Goal: Information Seeking & Learning: Understand process/instructions

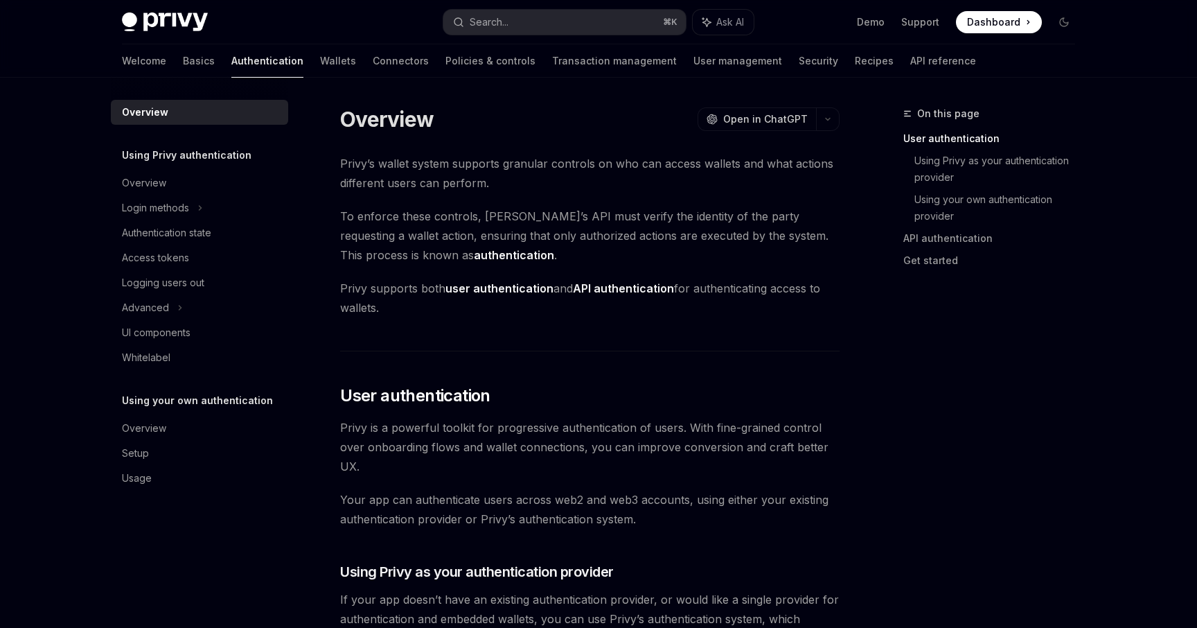
scroll to position [279, 0]
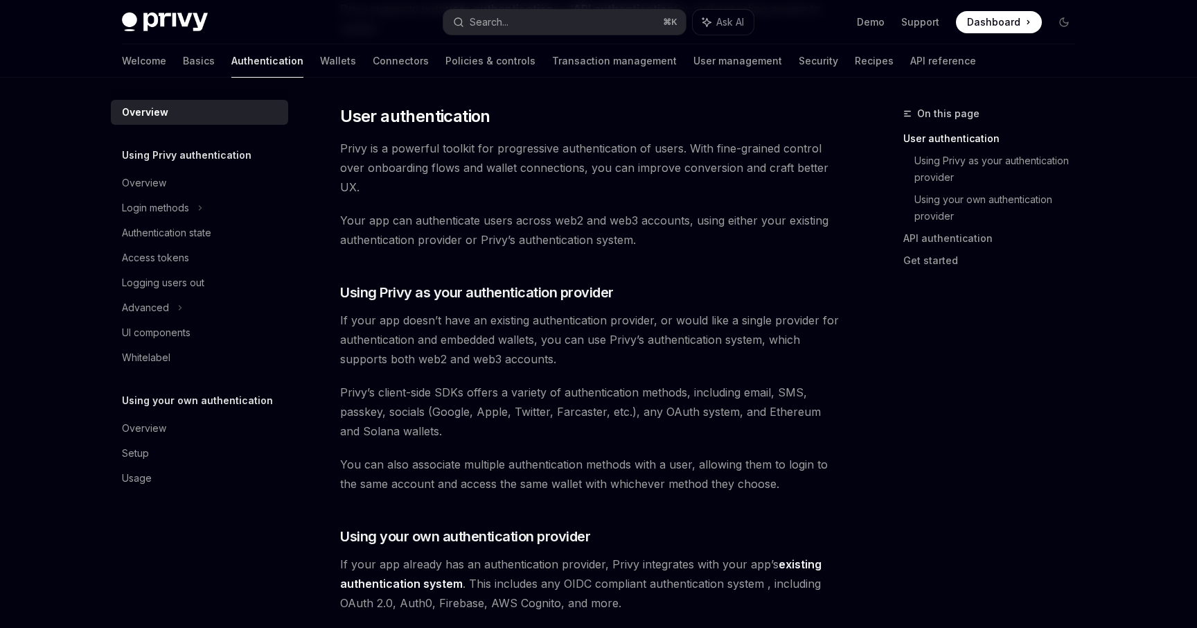
type textarea "*"
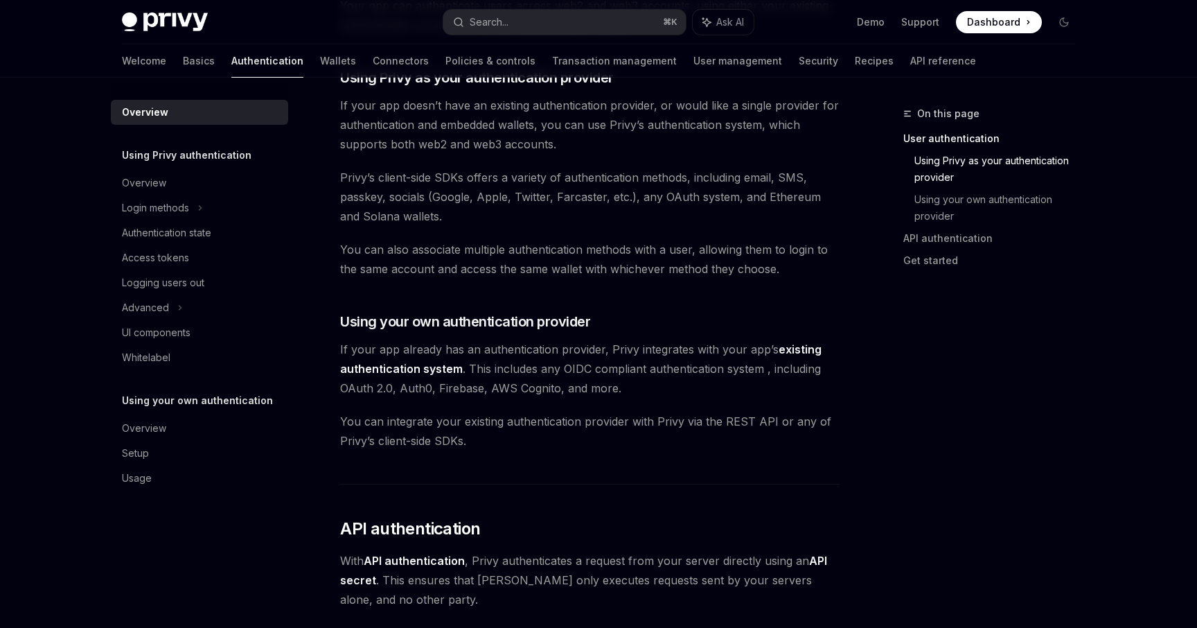
scroll to position [482, 0]
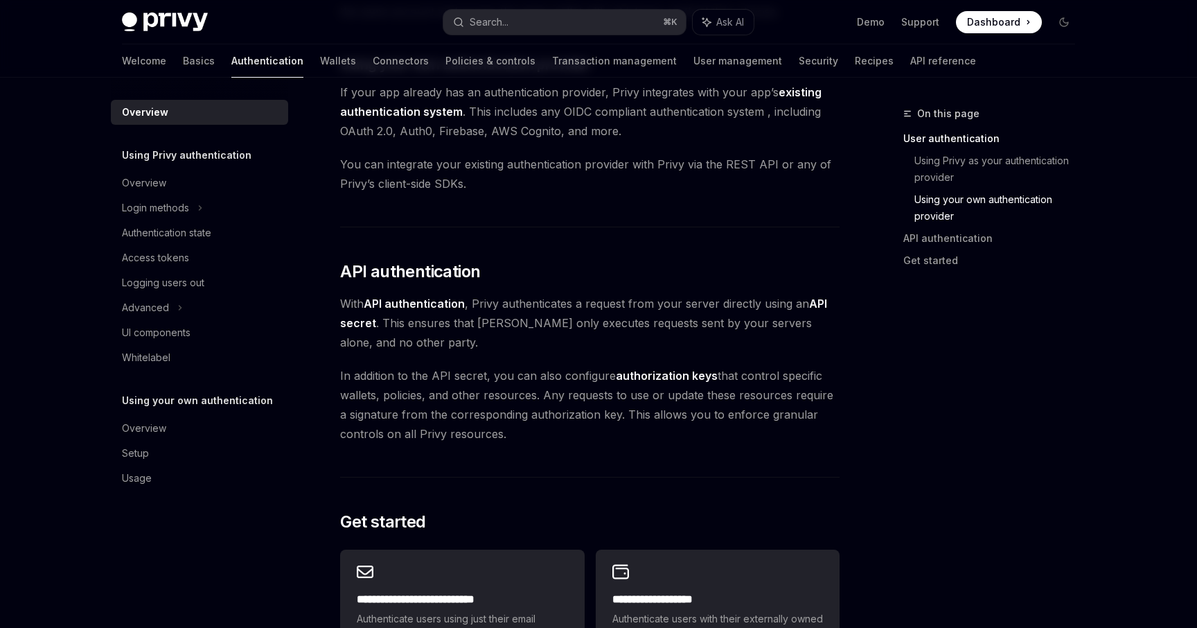
scroll to position [752, 0]
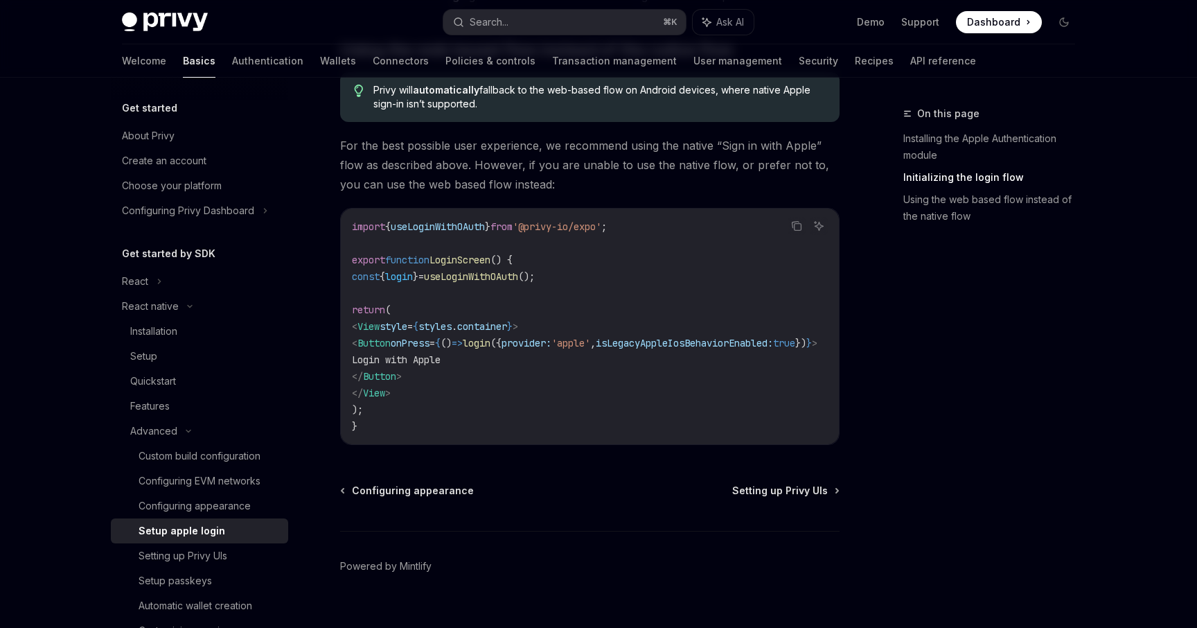
scroll to position [1109, 0]
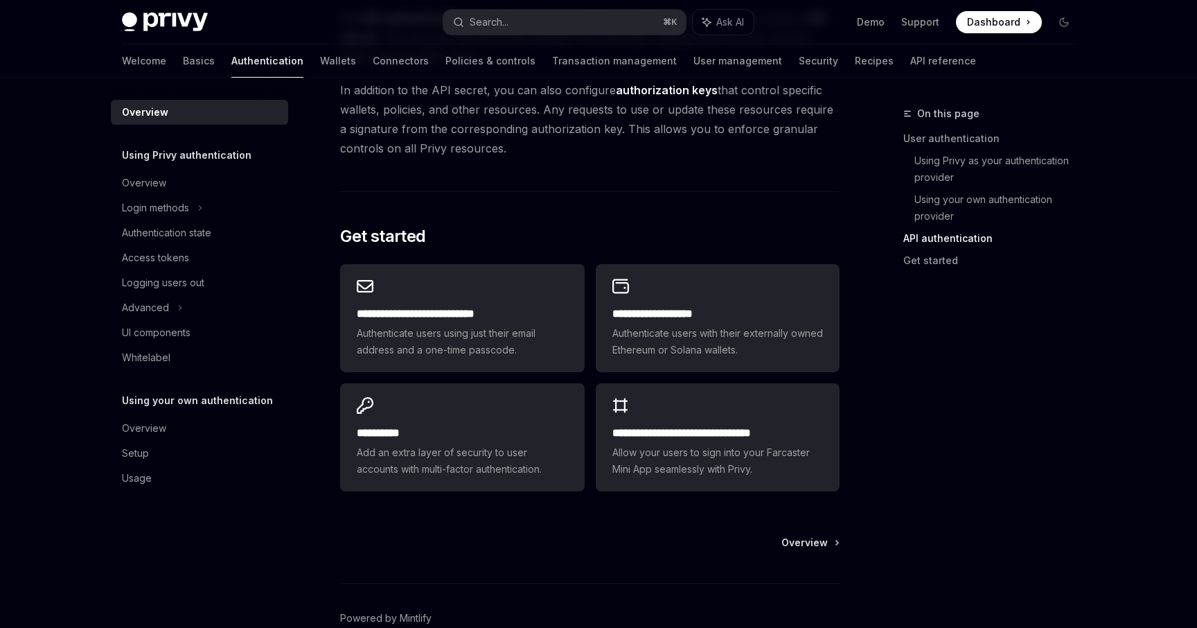
scroll to position [1081, 0]
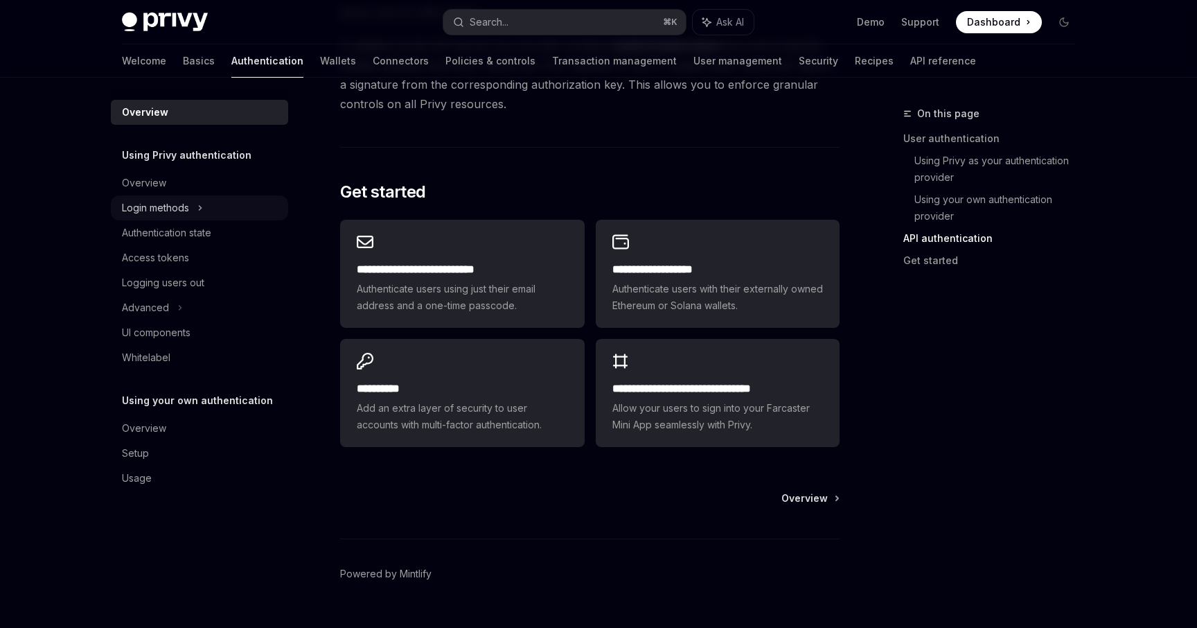
click at [191, 209] on div "Login methods" at bounding box center [199, 207] width 177 height 25
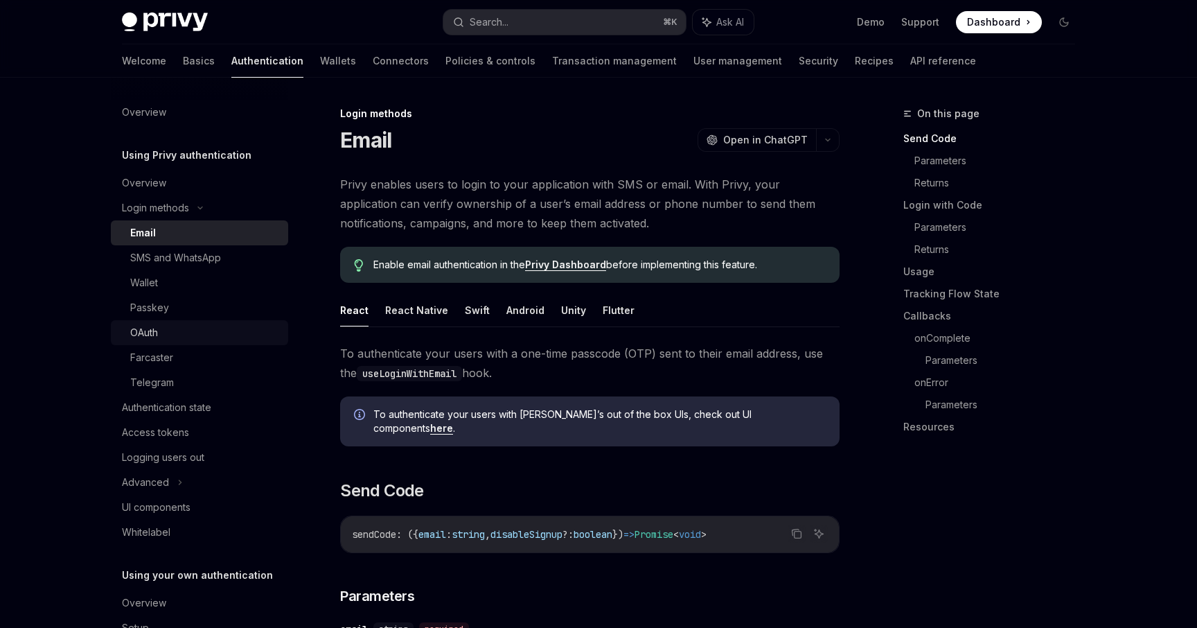
click at [184, 337] on div "OAuth" at bounding box center [205, 332] width 150 height 17
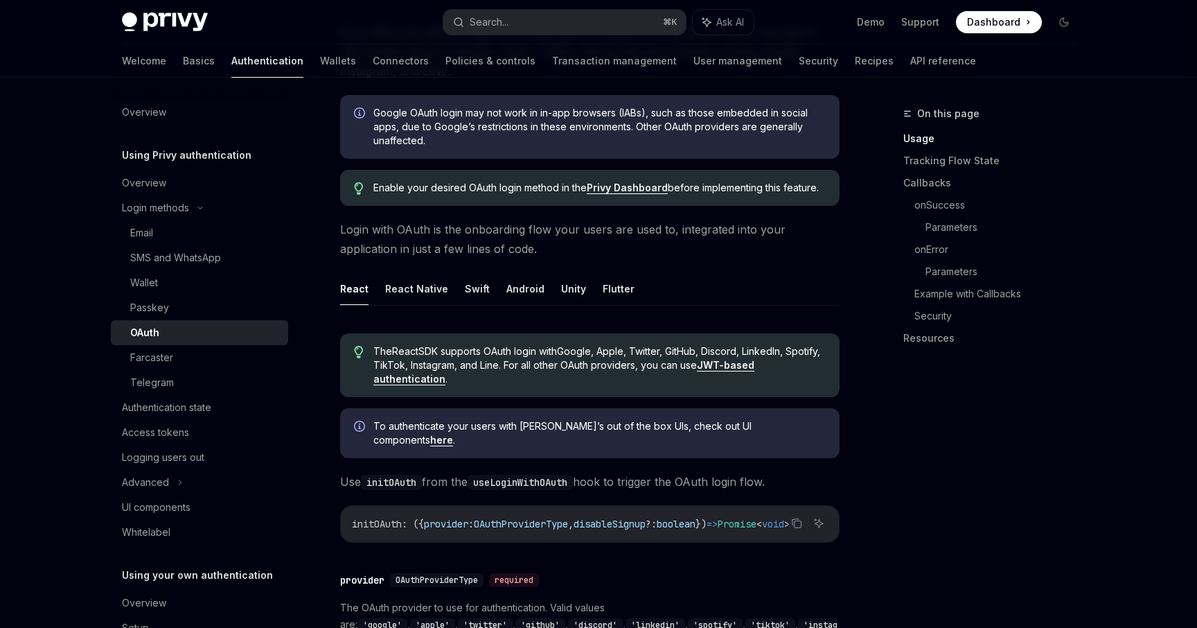
scroll to position [155, 0]
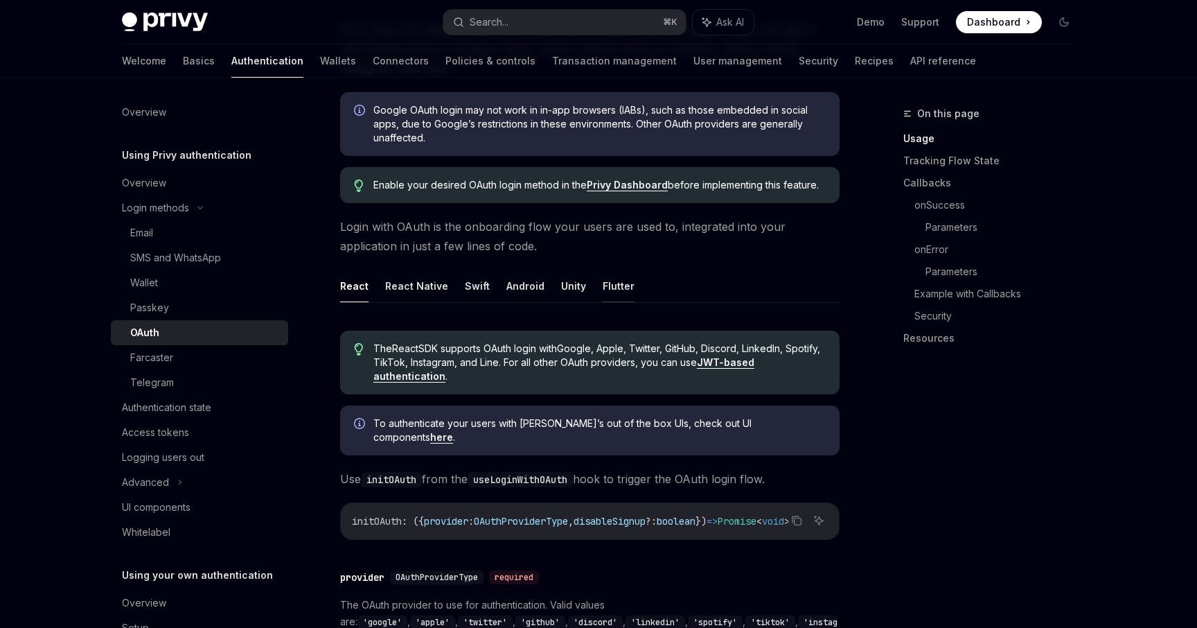
click at [603, 290] on button "Flutter" at bounding box center [619, 286] width 32 height 33
type textarea "*"
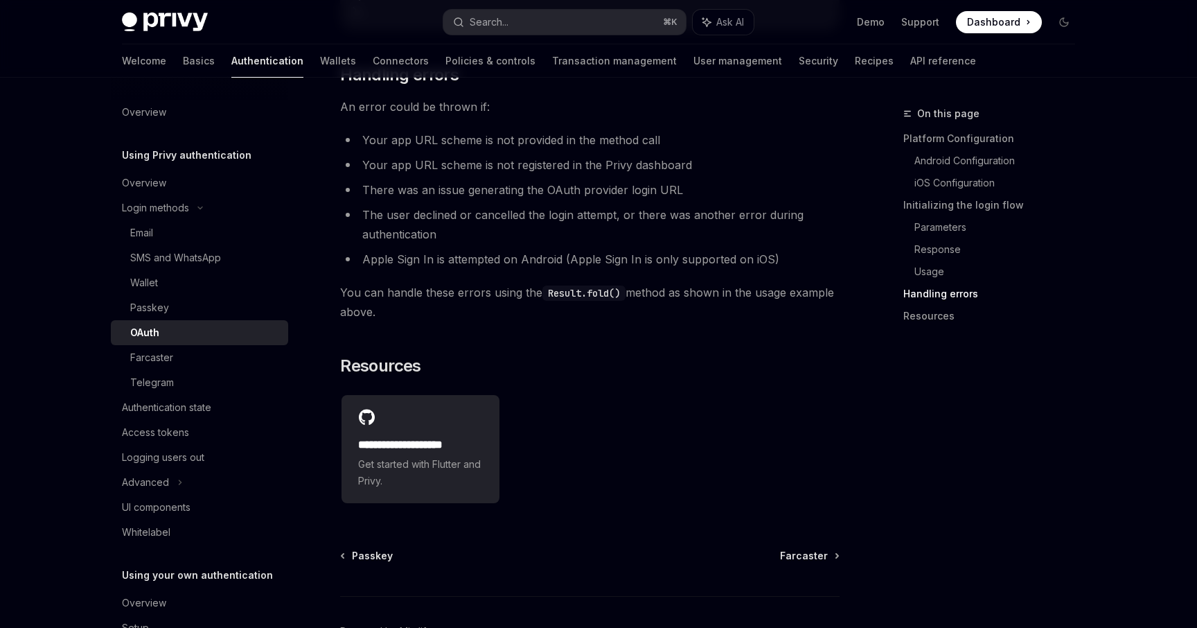
scroll to position [2460, 0]
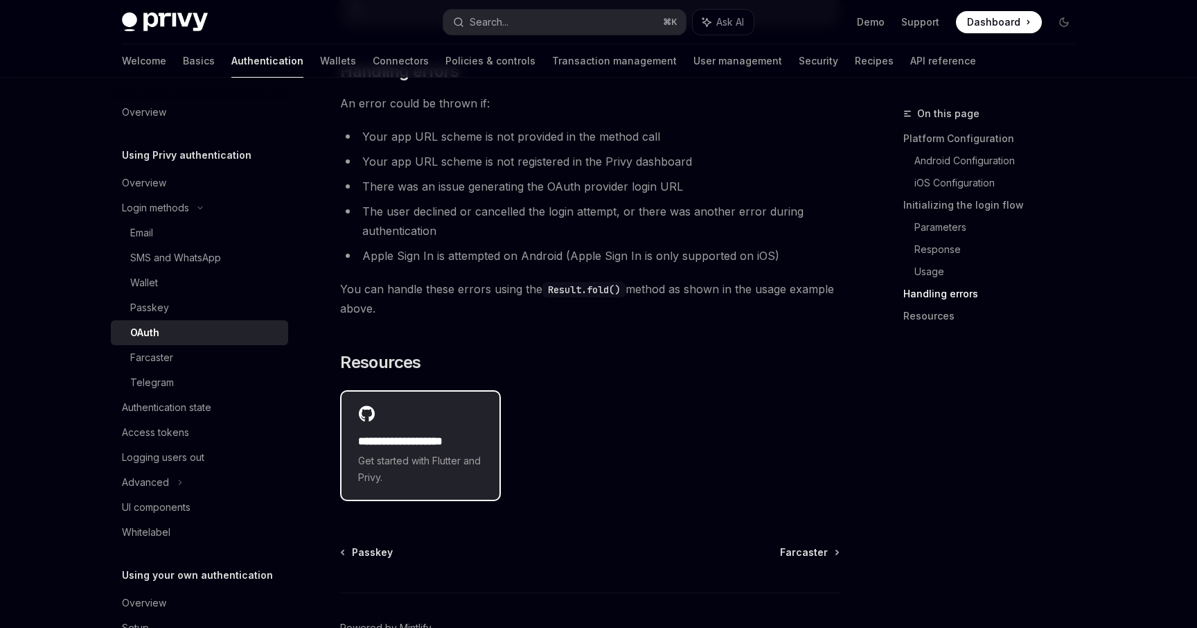
click at [430, 461] on span "Get started with Flutter and Privy." at bounding box center [420, 468] width 125 height 33
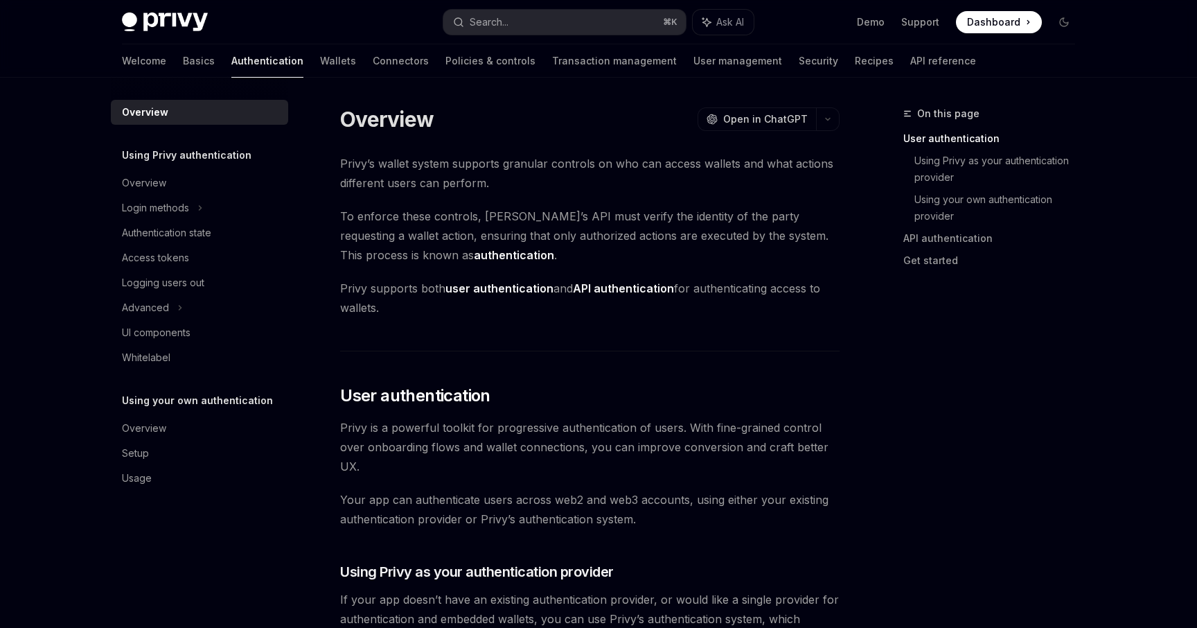
scroll to position [279, 0]
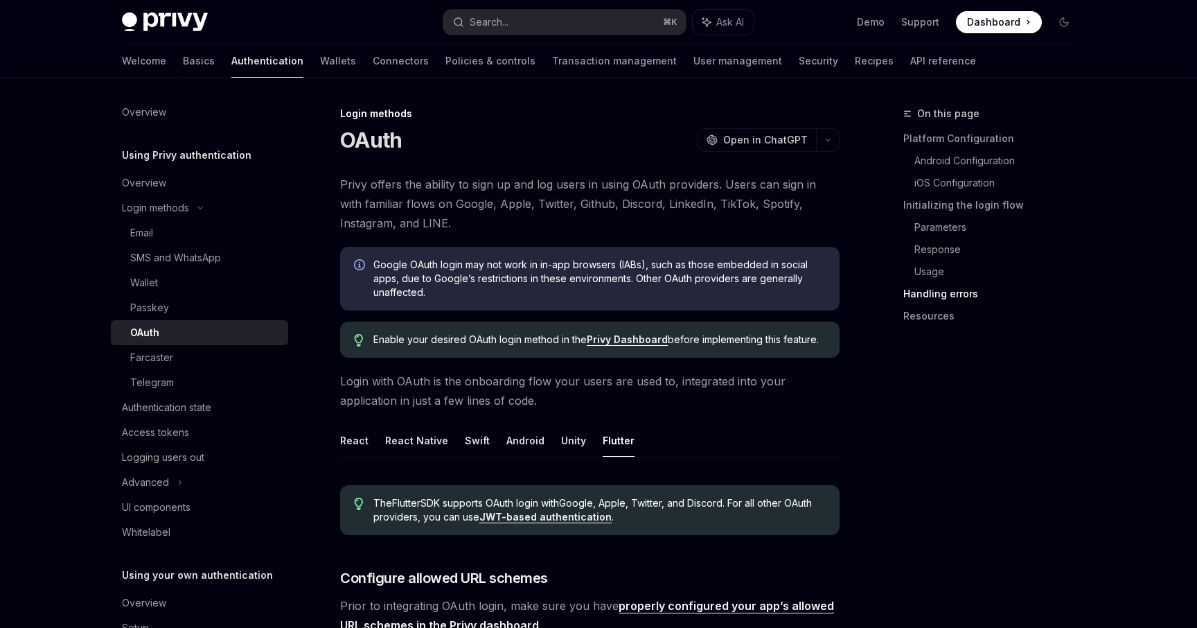
scroll to position [2460, 0]
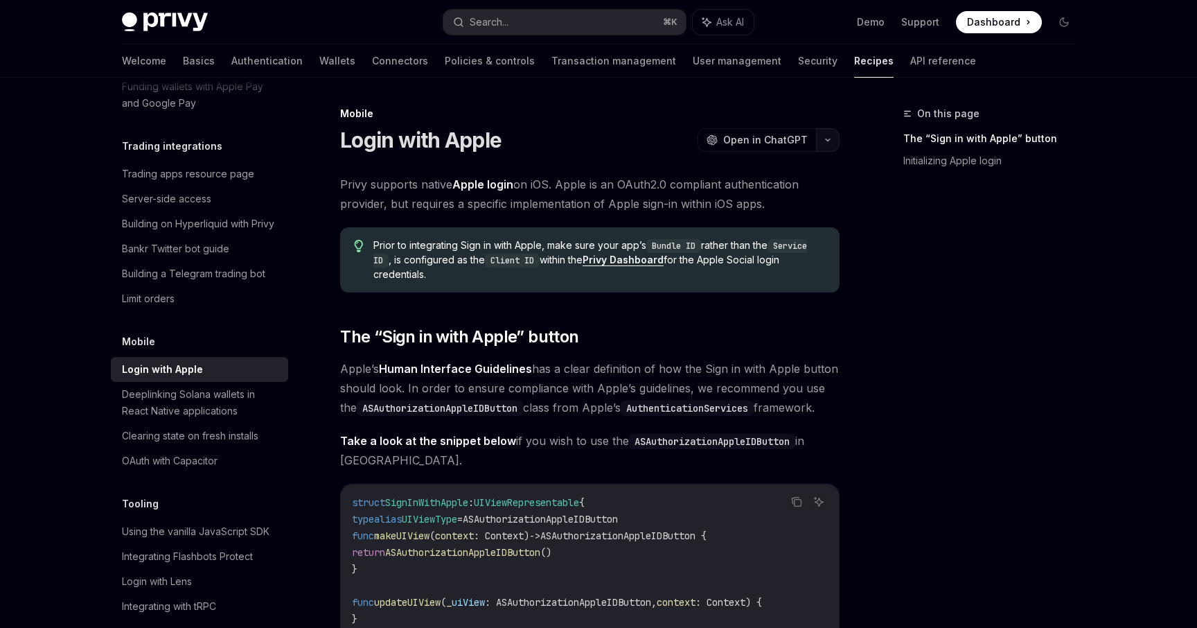
click at [834, 141] on button "button" at bounding box center [828, 140] width 24 height 24
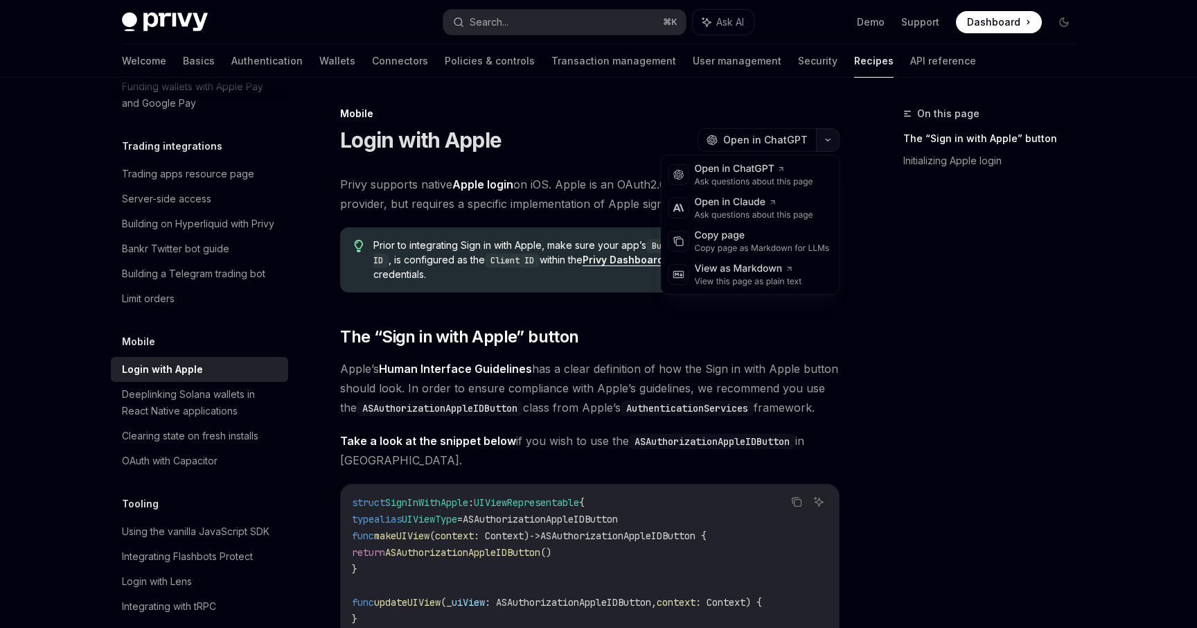
click at [834, 141] on icon "button" at bounding box center [828, 140] width 17 height 6
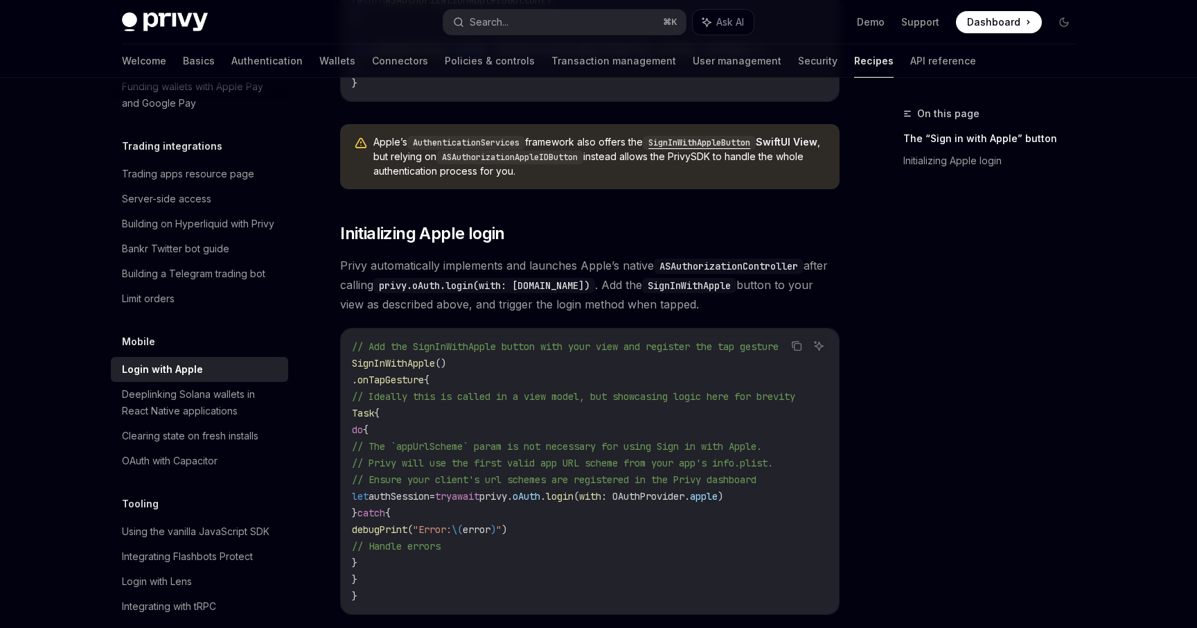
scroll to position [755, 0]
